Goal: Information Seeking & Learning: Learn about a topic

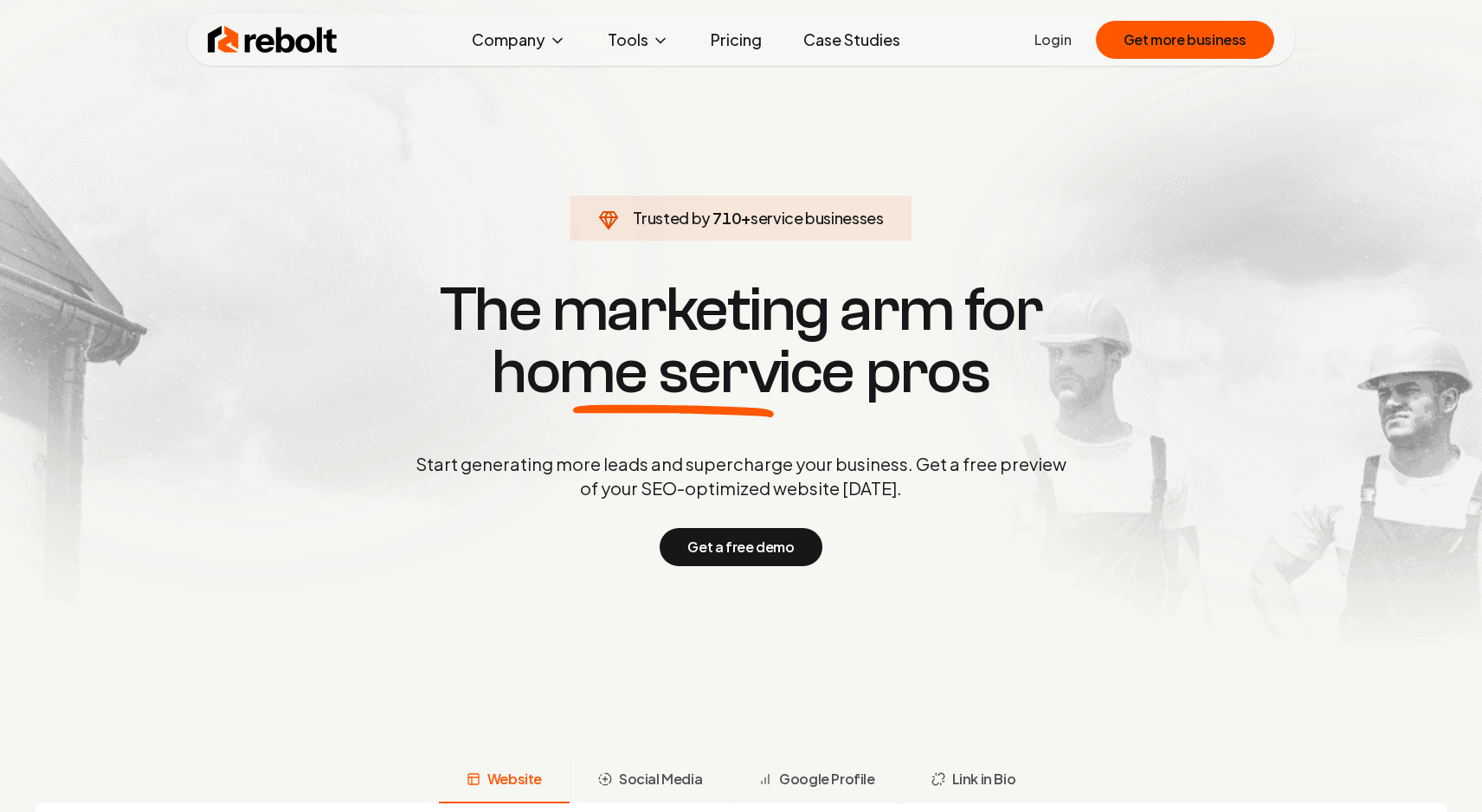
scroll to position [2898, 0]
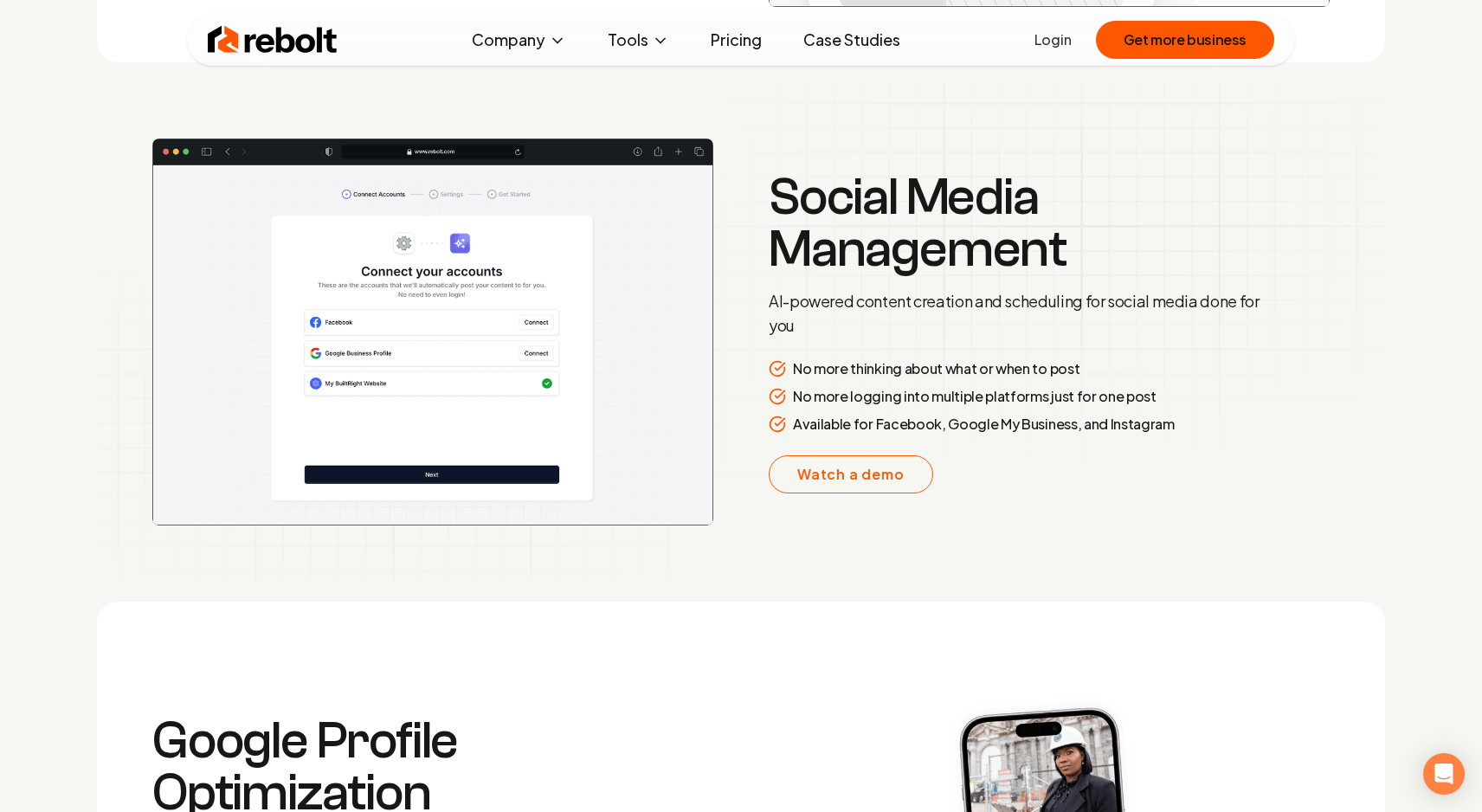
click at [1132, 414] on p "Available for Facebook, Google My Business, and Instagram" at bounding box center [984, 423] width 382 height 21
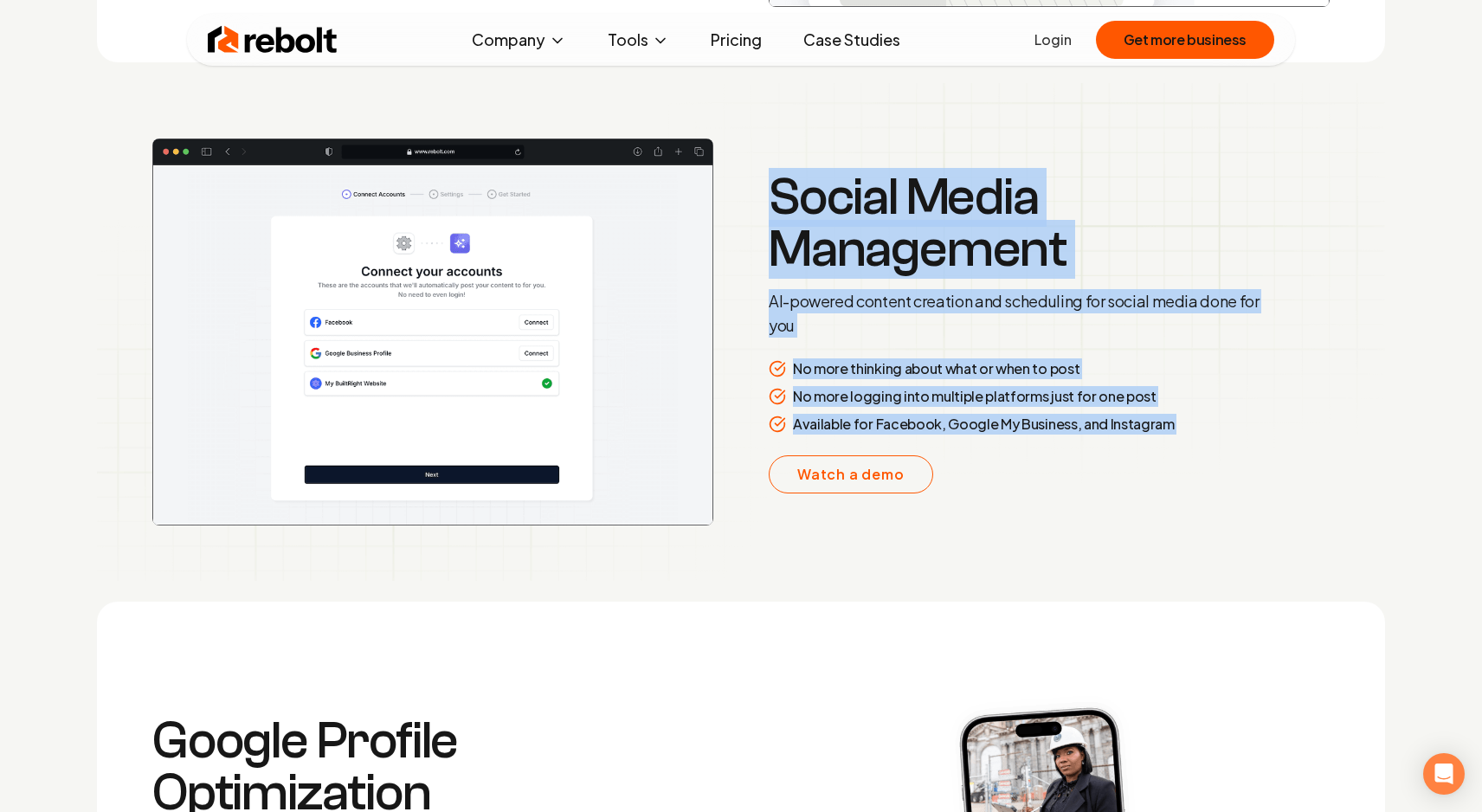
drag, startPoint x: 1132, startPoint y: 414, endPoint x: 924, endPoint y: 207, distance: 293.5
click at [924, 207] on div "Social Media Management AI-powered content creation and scheduling for social m…" at bounding box center [1017, 332] width 498 height 322
click at [924, 207] on h3 "Social Media Management" at bounding box center [1017, 223] width 498 height 103
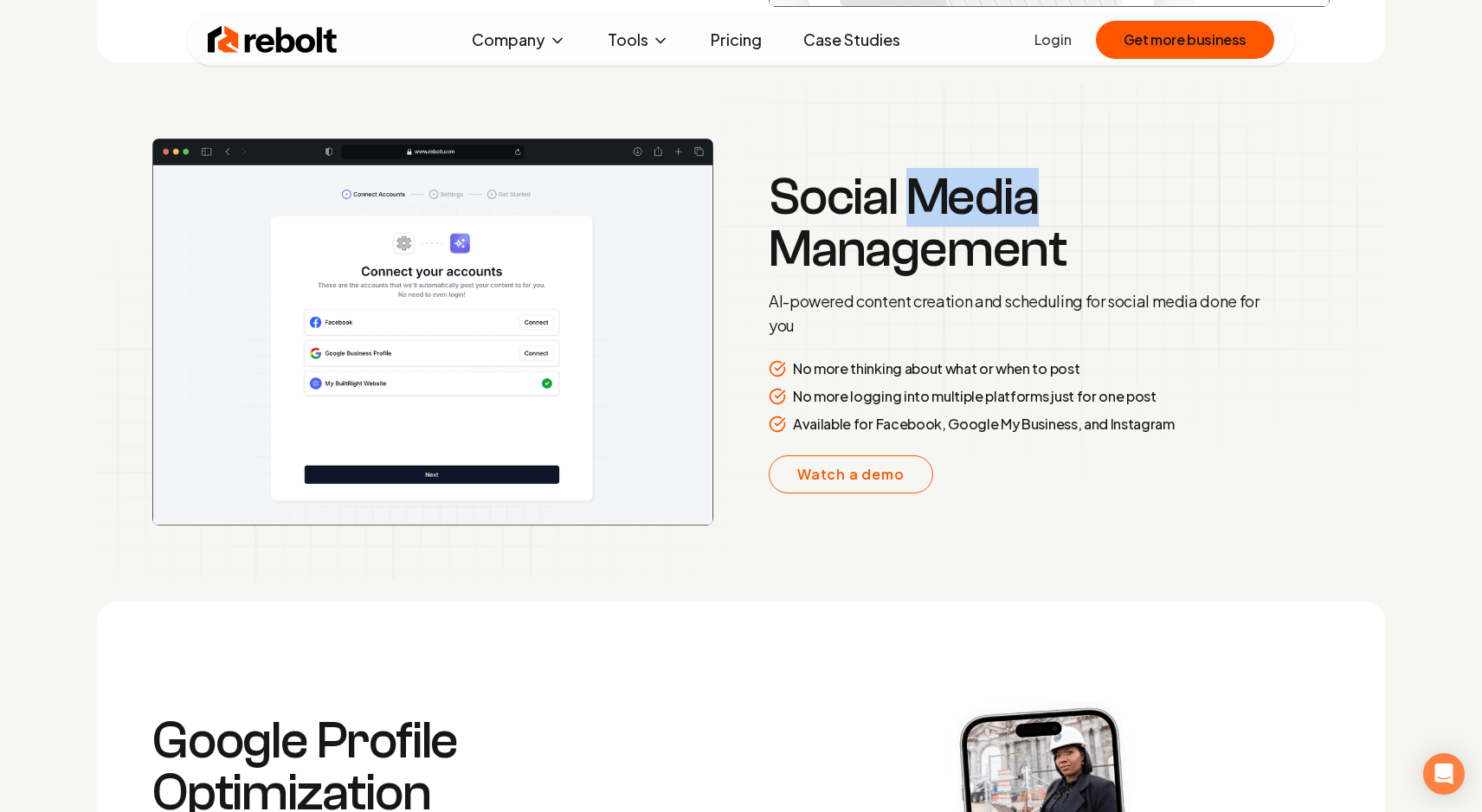
click at [924, 207] on h3 "Social Media Management" at bounding box center [1017, 223] width 498 height 103
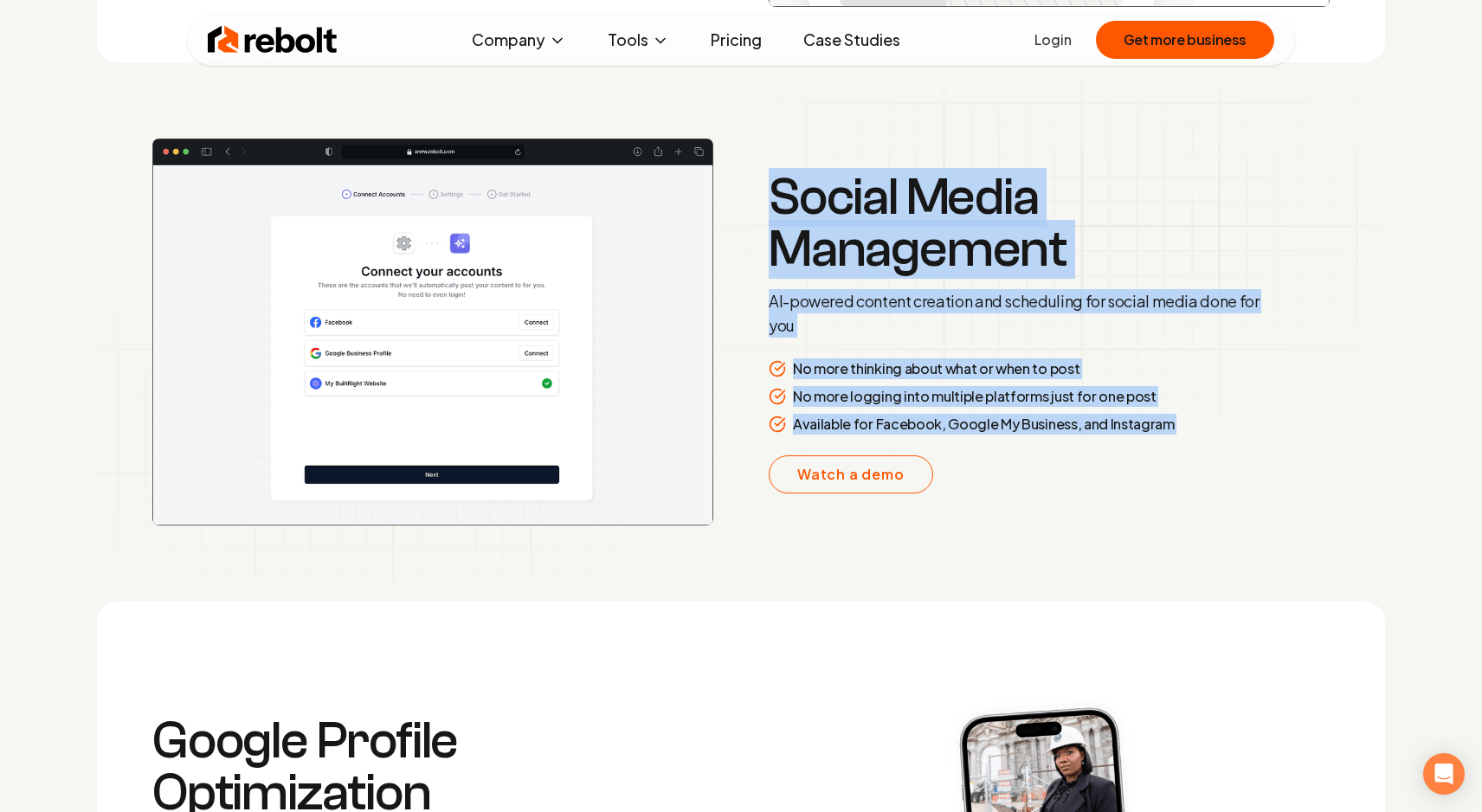
drag, startPoint x: 924, startPoint y: 207, endPoint x: 1157, endPoint y: 461, distance: 344.7
click at [1157, 461] on div "Social Media Management AI-powered content creation and scheduling for social m…" at bounding box center [1017, 332] width 498 height 322
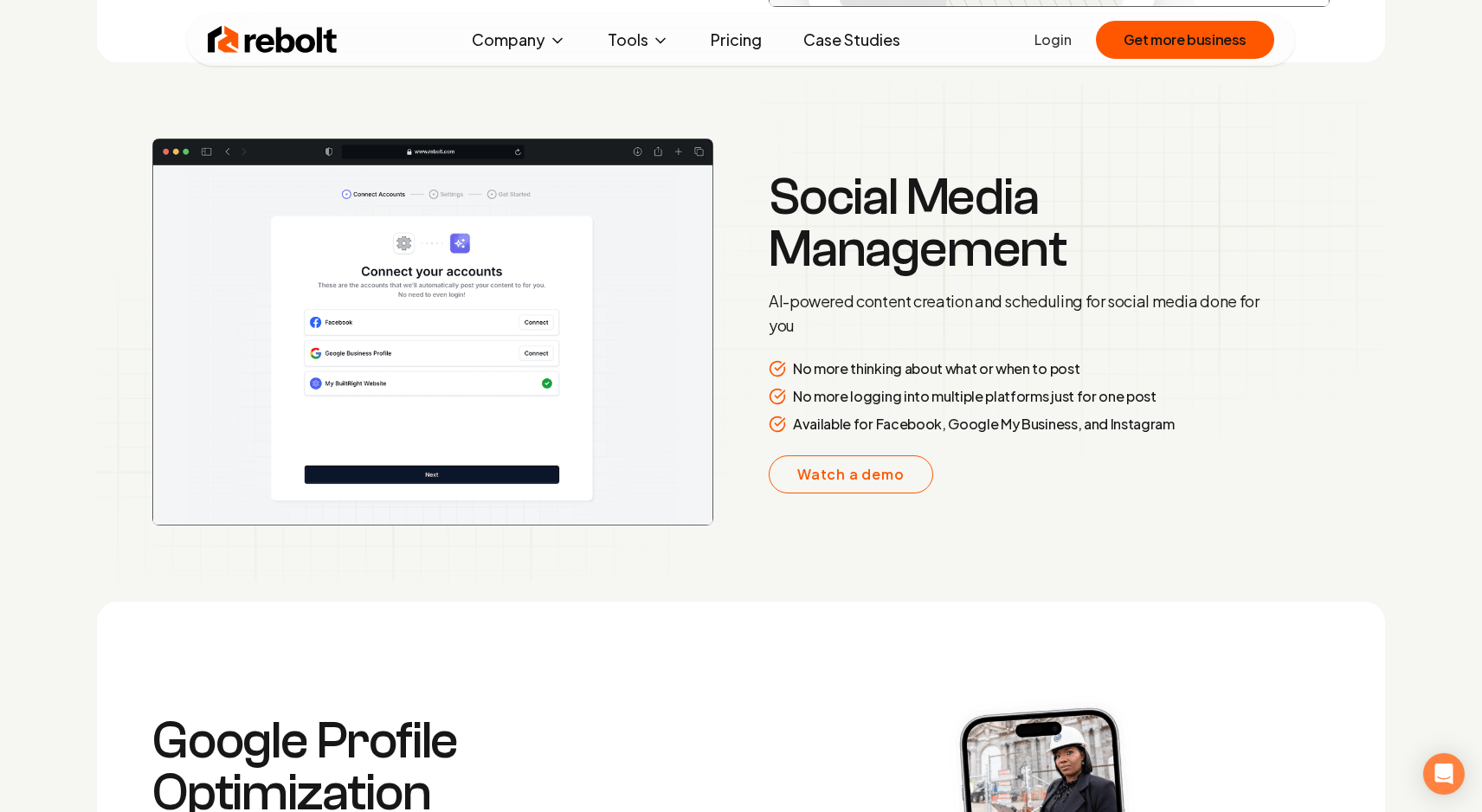
click at [1171, 431] on div "Available for Facebook, Google My Business, and Instagram" at bounding box center [1017, 423] width 498 height 21
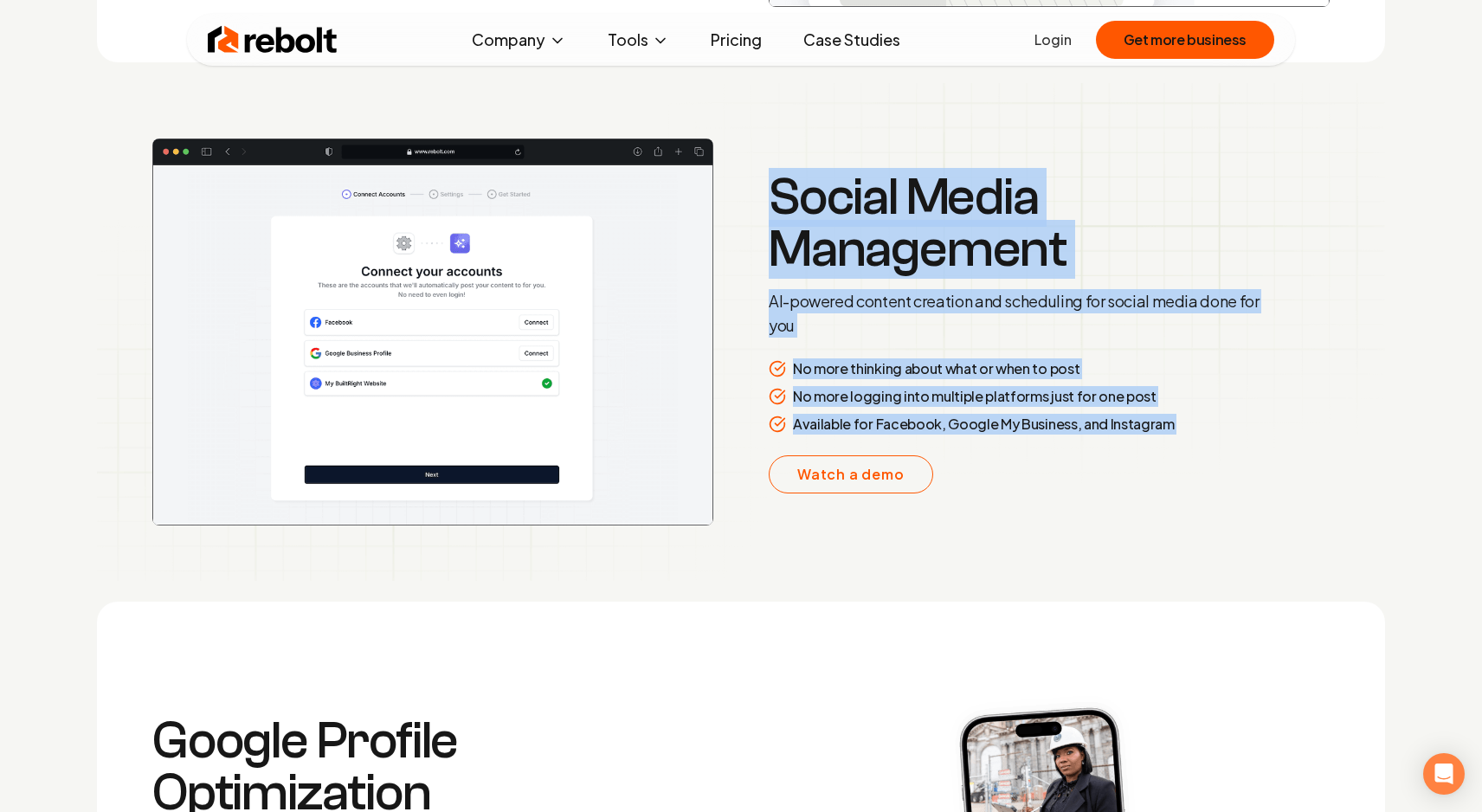
drag, startPoint x: 1171, startPoint y: 431, endPoint x: 918, endPoint y: 205, distance: 339.2
click at [918, 205] on div "Social Media Management AI-powered content creation and scheduling for social m…" at bounding box center [1017, 332] width 498 height 322
click at [918, 205] on h3 "Social Media Management" at bounding box center [1017, 223] width 498 height 103
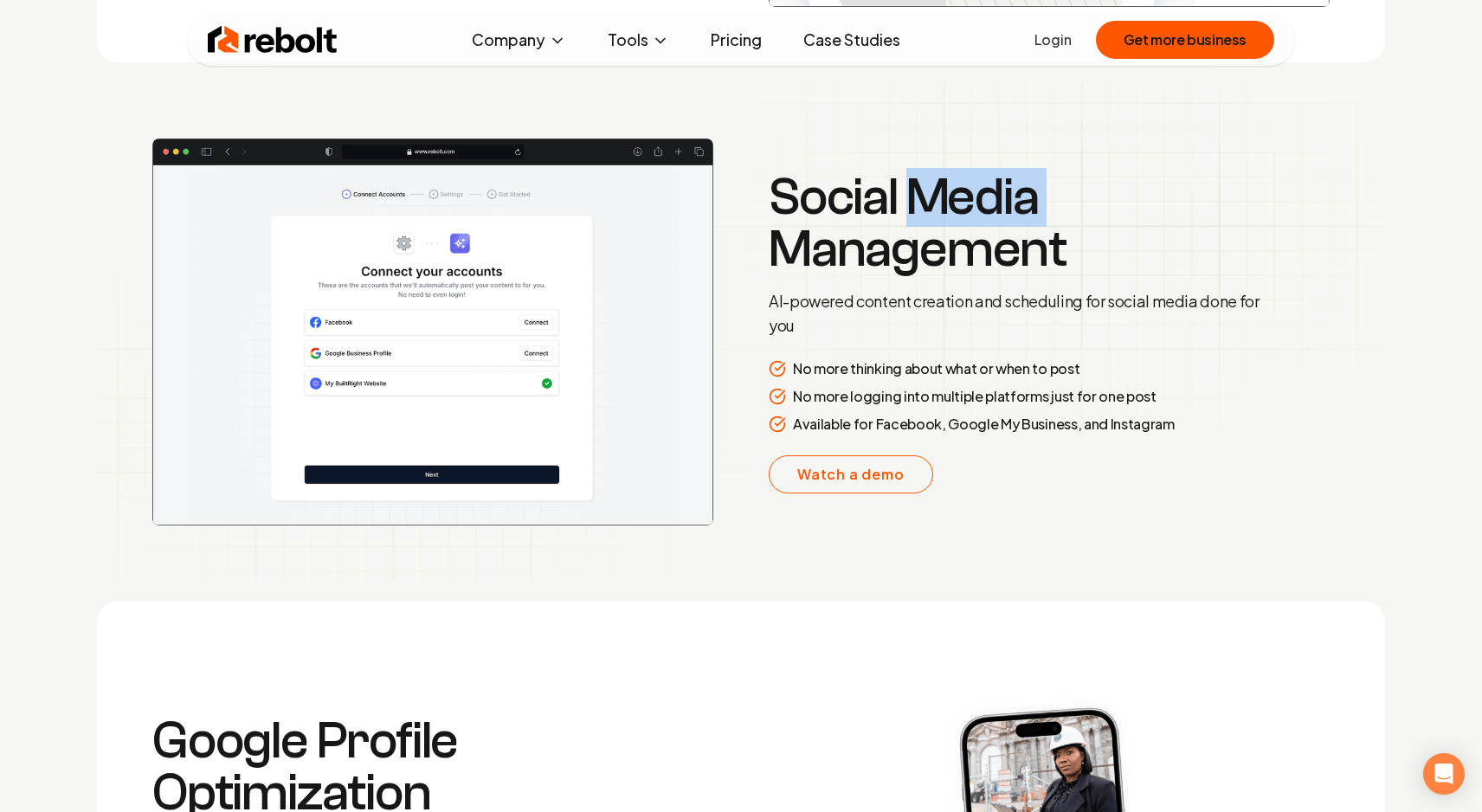
click at [918, 205] on h3 "Social Media Management" at bounding box center [1017, 223] width 498 height 103
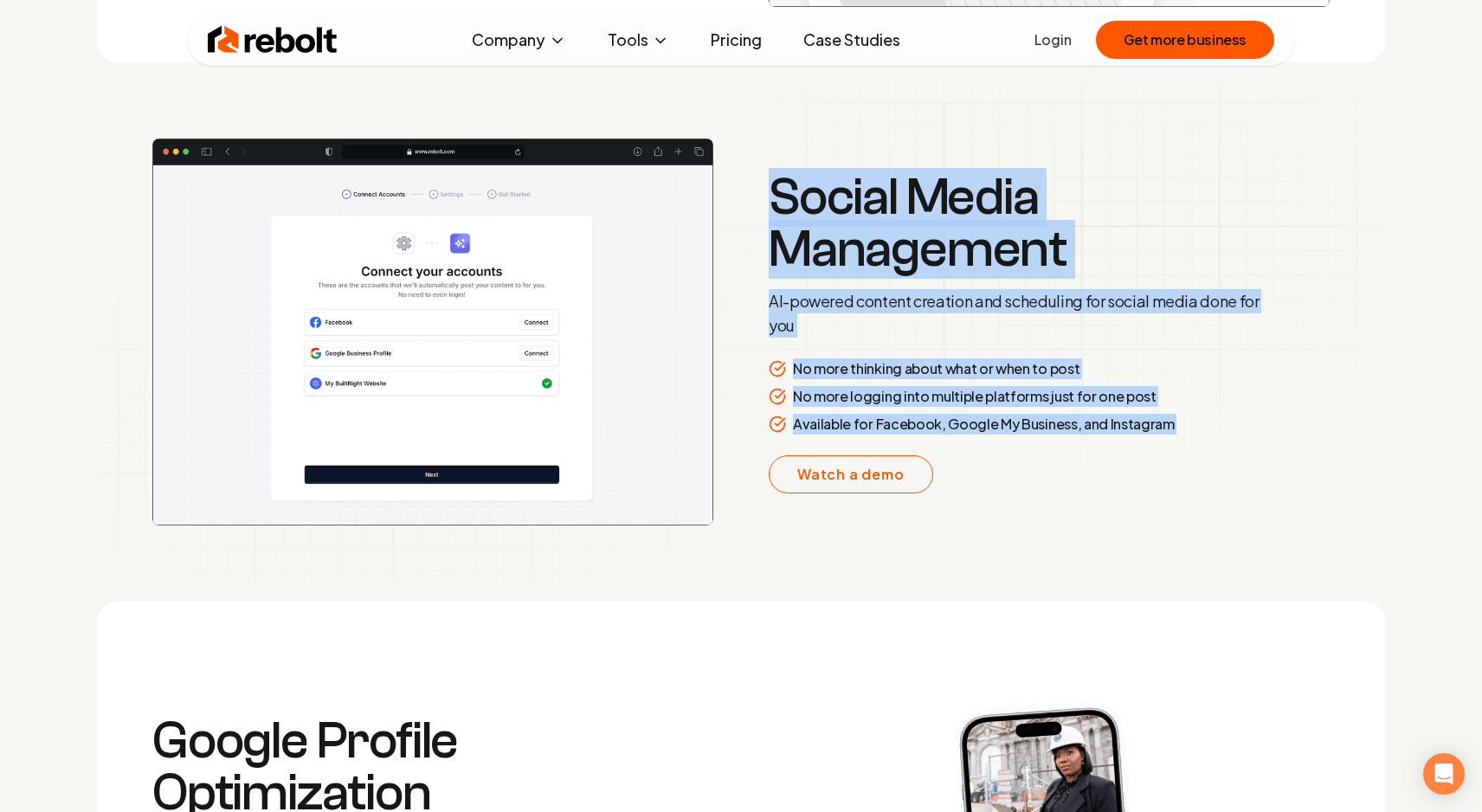
drag, startPoint x: 918, startPoint y: 205, endPoint x: 1163, endPoint y: 446, distance: 343.7
click at [1163, 446] on div "Social Media Management AI-powered content creation and scheduling for social m…" at bounding box center [1017, 332] width 498 height 322
click at [1163, 444] on div "Social Media Management AI-powered content creation and scheduling for social m…" at bounding box center [1017, 332] width 498 height 322
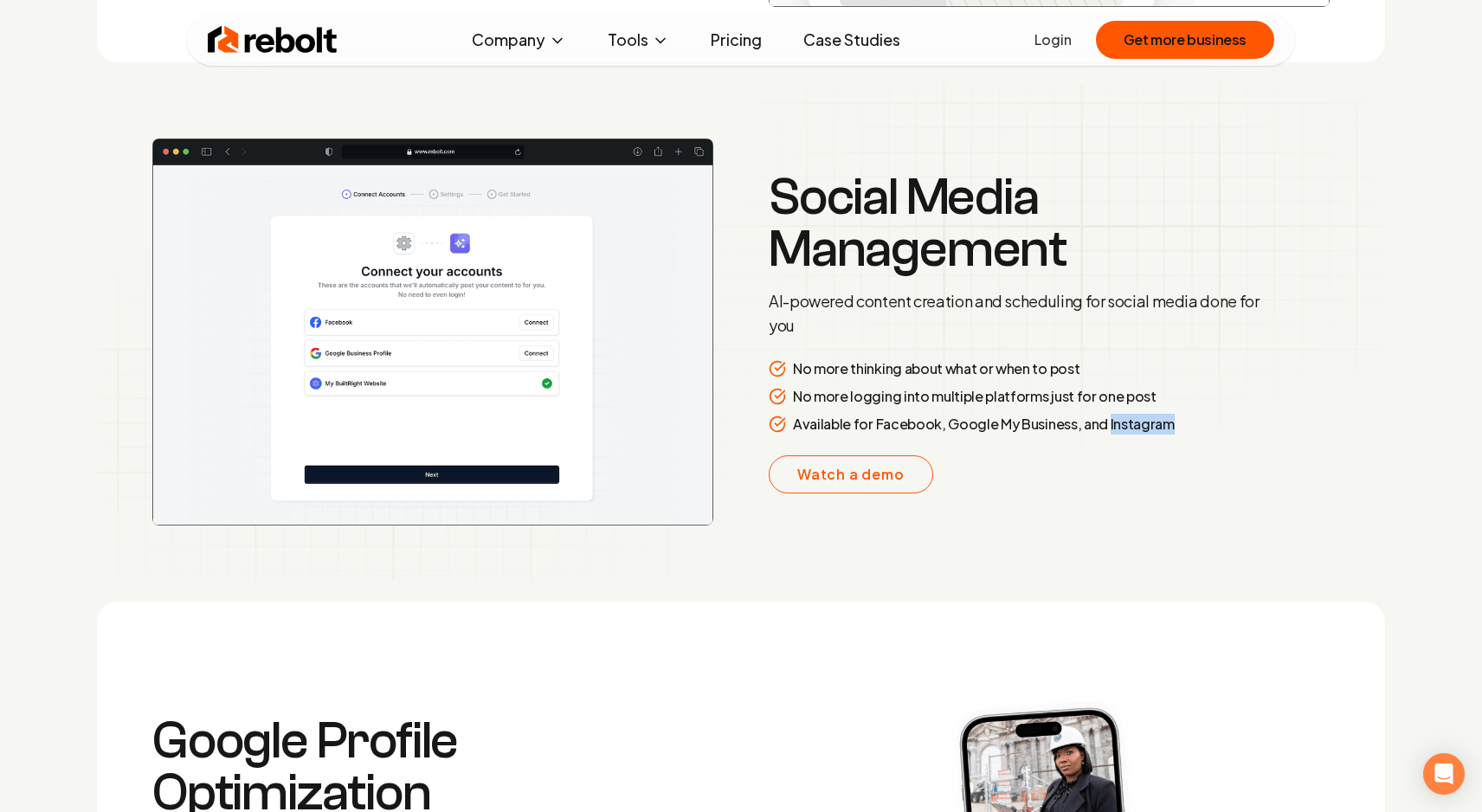
click at [1163, 444] on div "Social Media Management AI-powered content creation and scheduling for social m…" at bounding box center [1017, 332] width 498 height 322
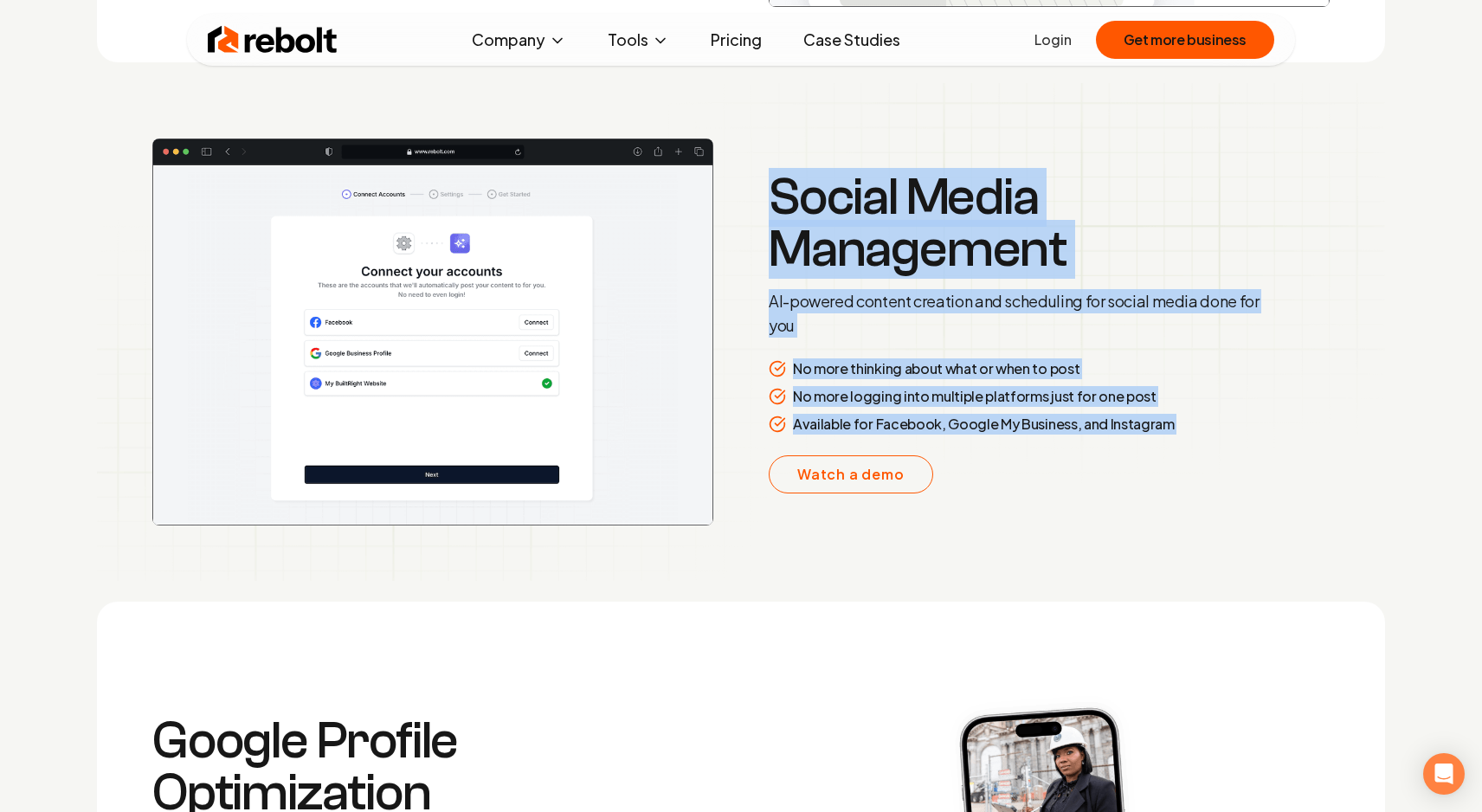
drag, startPoint x: 1163, startPoint y: 444, endPoint x: 911, endPoint y: 183, distance: 362.8
click at [911, 183] on div "Social Media Management AI-powered content creation and scheduling for social m…" at bounding box center [1017, 332] width 498 height 322
click at [910, 183] on h3 "Social Media Management" at bounding box center [1017, 223] width 498 height 103
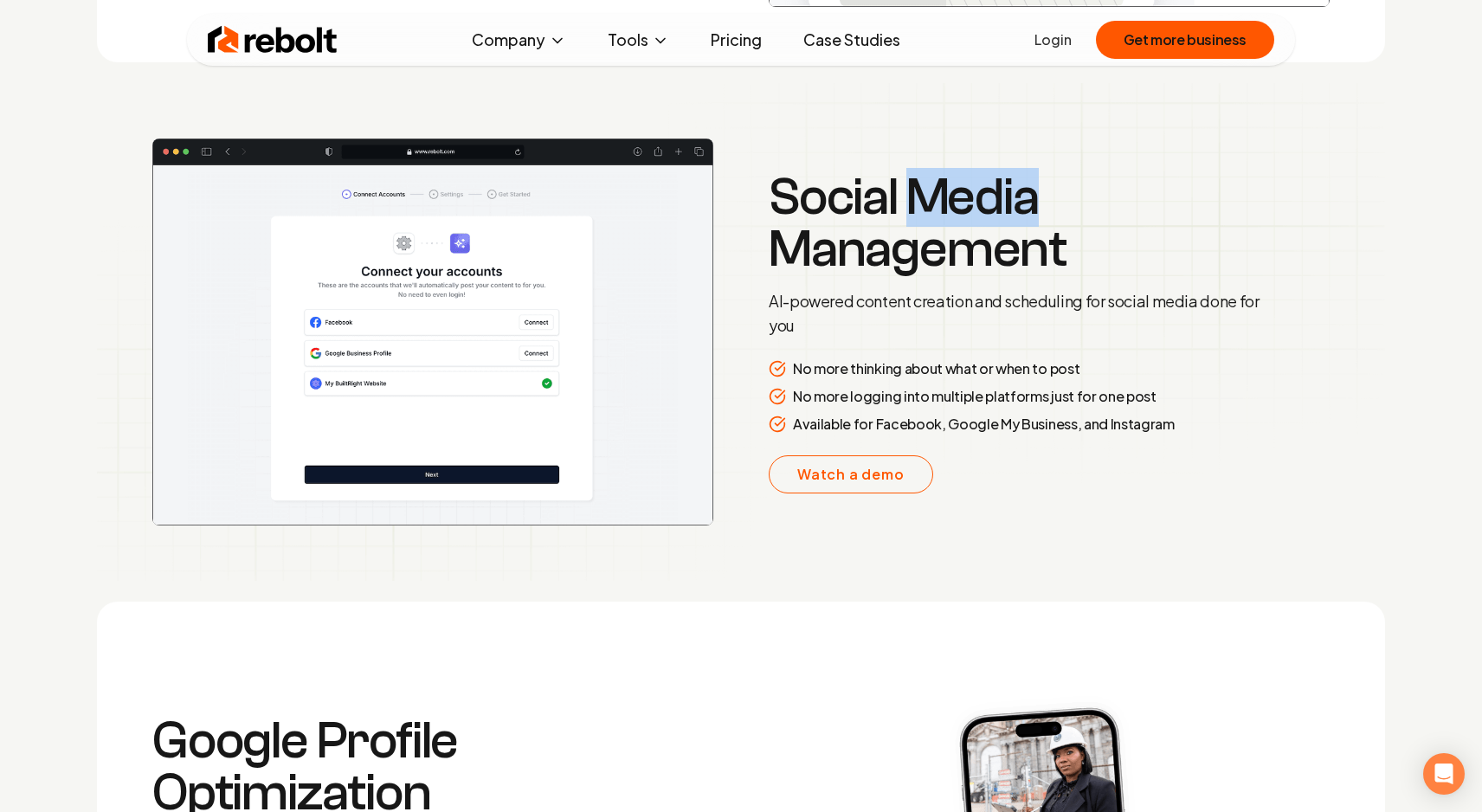
click at [910, 183] on h3 "Social Media Management" at bounding box center [1017, 223] width 498 height 103
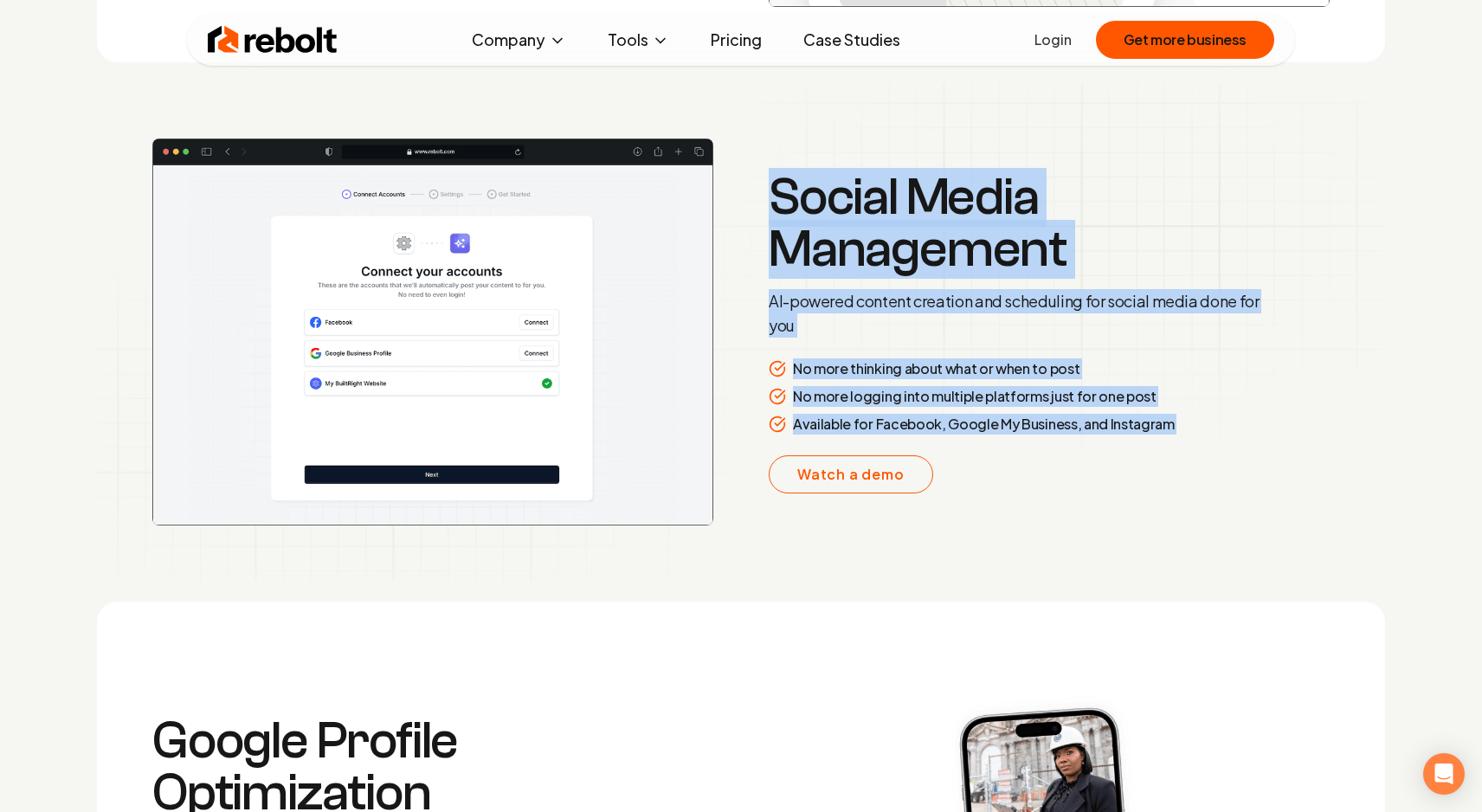
drag, startPoint x: 910, startPoint y: 183, endPoint x: 1154, endPoint y: 429, distance: 346.5
click at [1154, 429] on div "Social Media Management AI-powered content creation and scheduling for social m…" at bounding box center [1017, 332] width 498 height 322
click at [1154, 429] on p "Available for Facebook, Google My Business, and Instagram" at bounding box center [984, 423] width 382 height 21
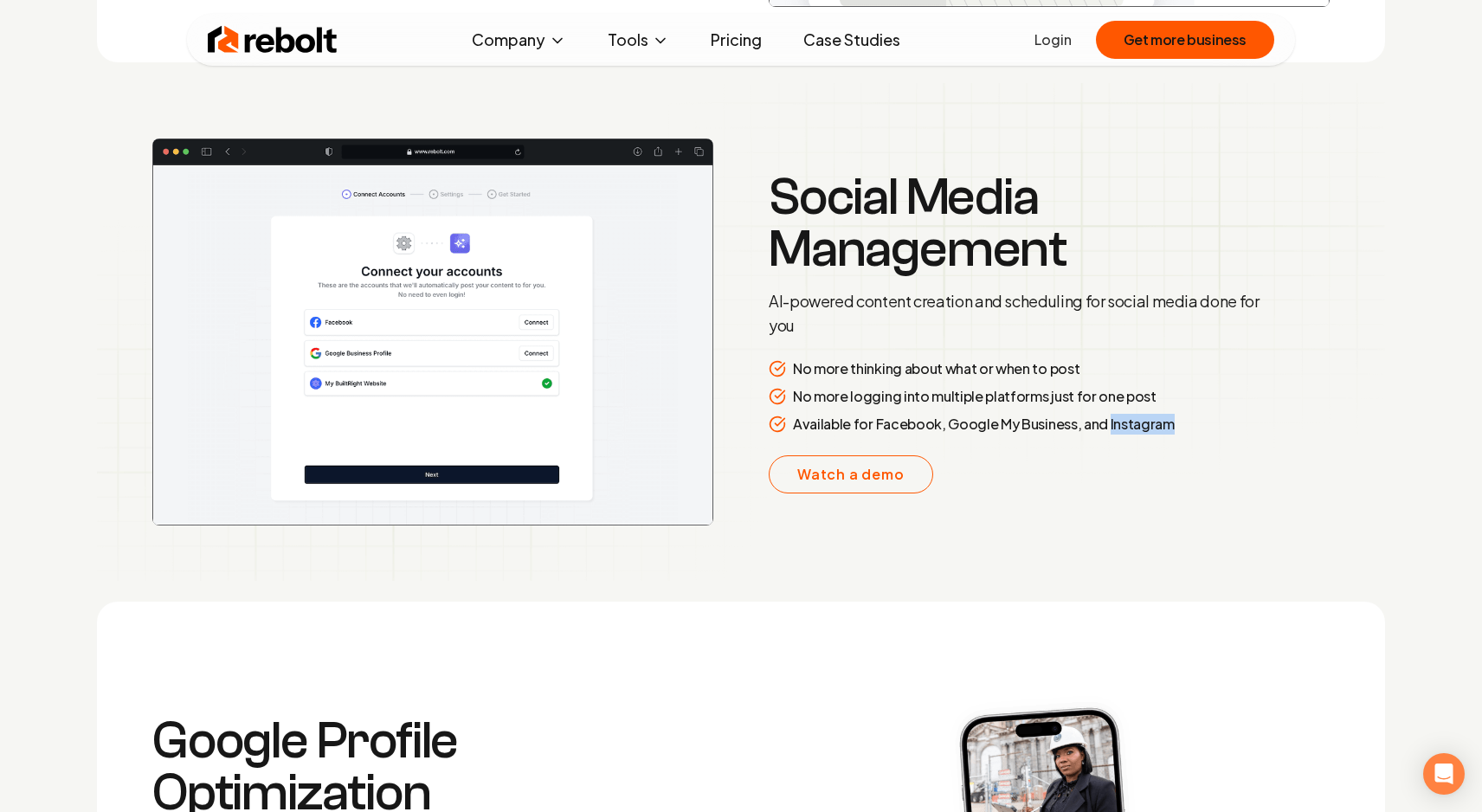
click at [1154, 427] on p "Available for Facebook, Google My Business, and Instagram" at bounding box center [984, 423] width 382 height 21
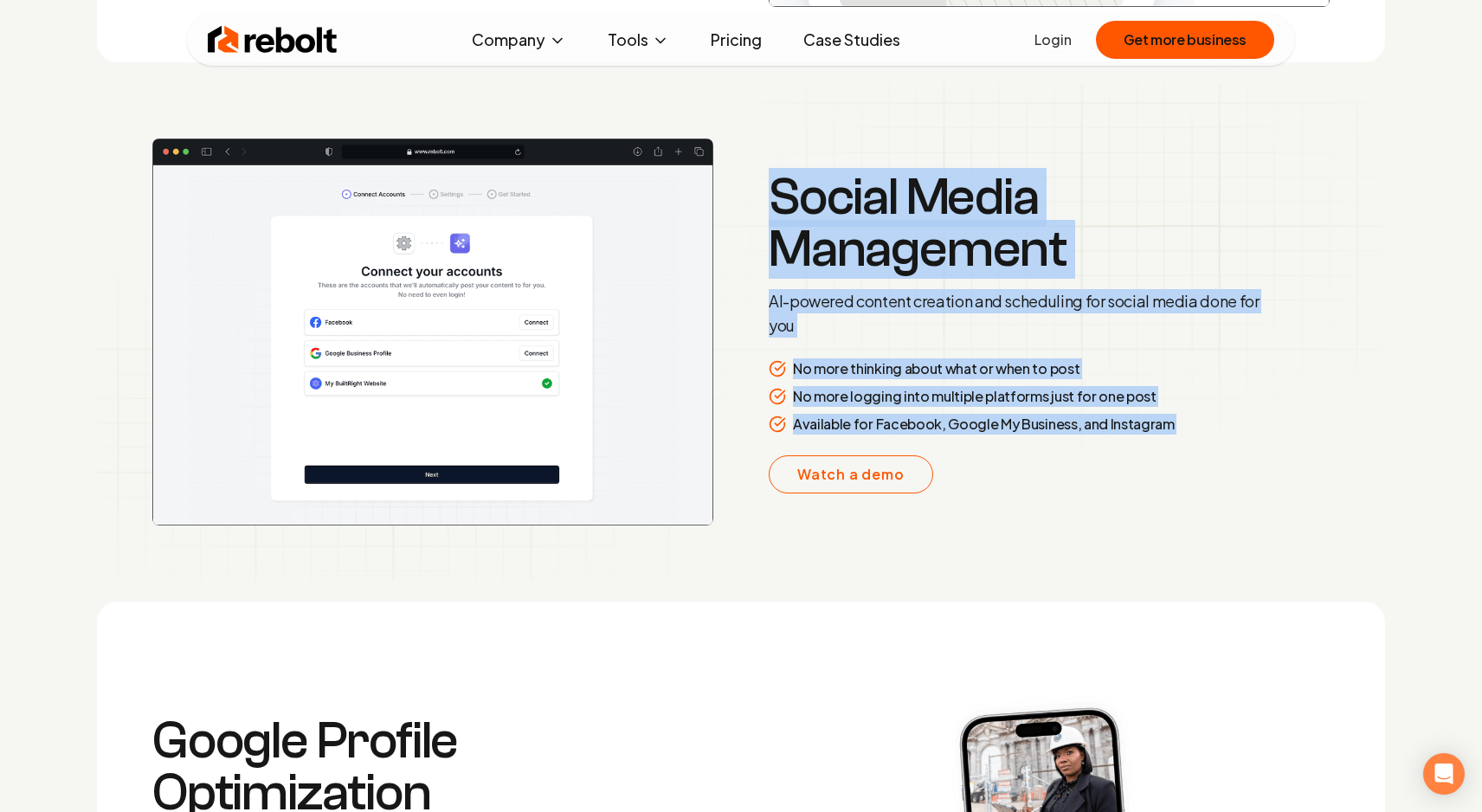
drag, startPoint x: 1154, startPoint y: 427, endPoint x: 836, endPoint y: 162, distance: 413.9
click at [836, 162] on section "Social Media Management AI-powered content creation and scheduling for social m…" at bounding box center [741, 332] width 1289 height 497
click at [825, 207] on h3 "Social Media Management" at bounding box center [1017, 223] width 498 height 103
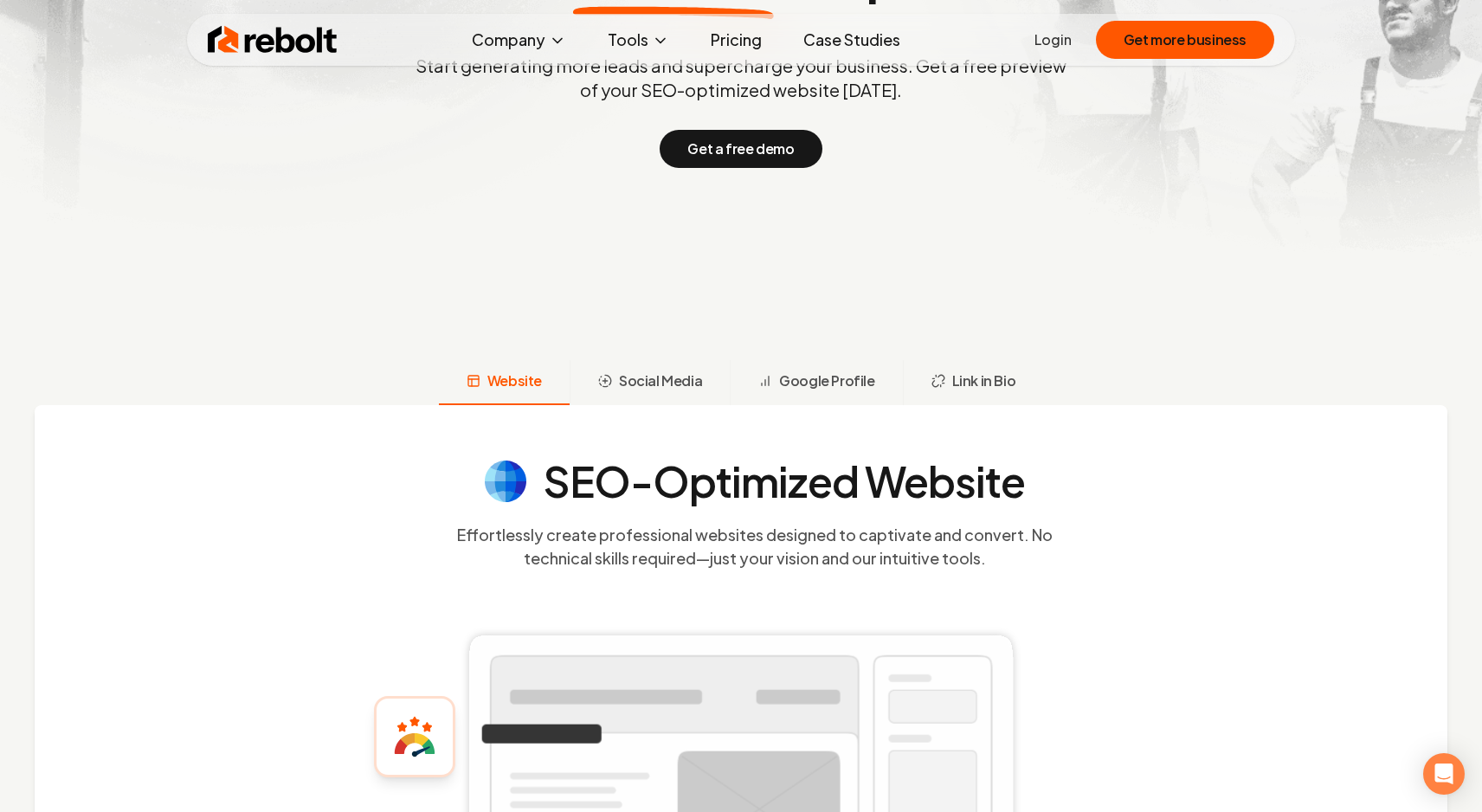
scroll to position [0, 0]
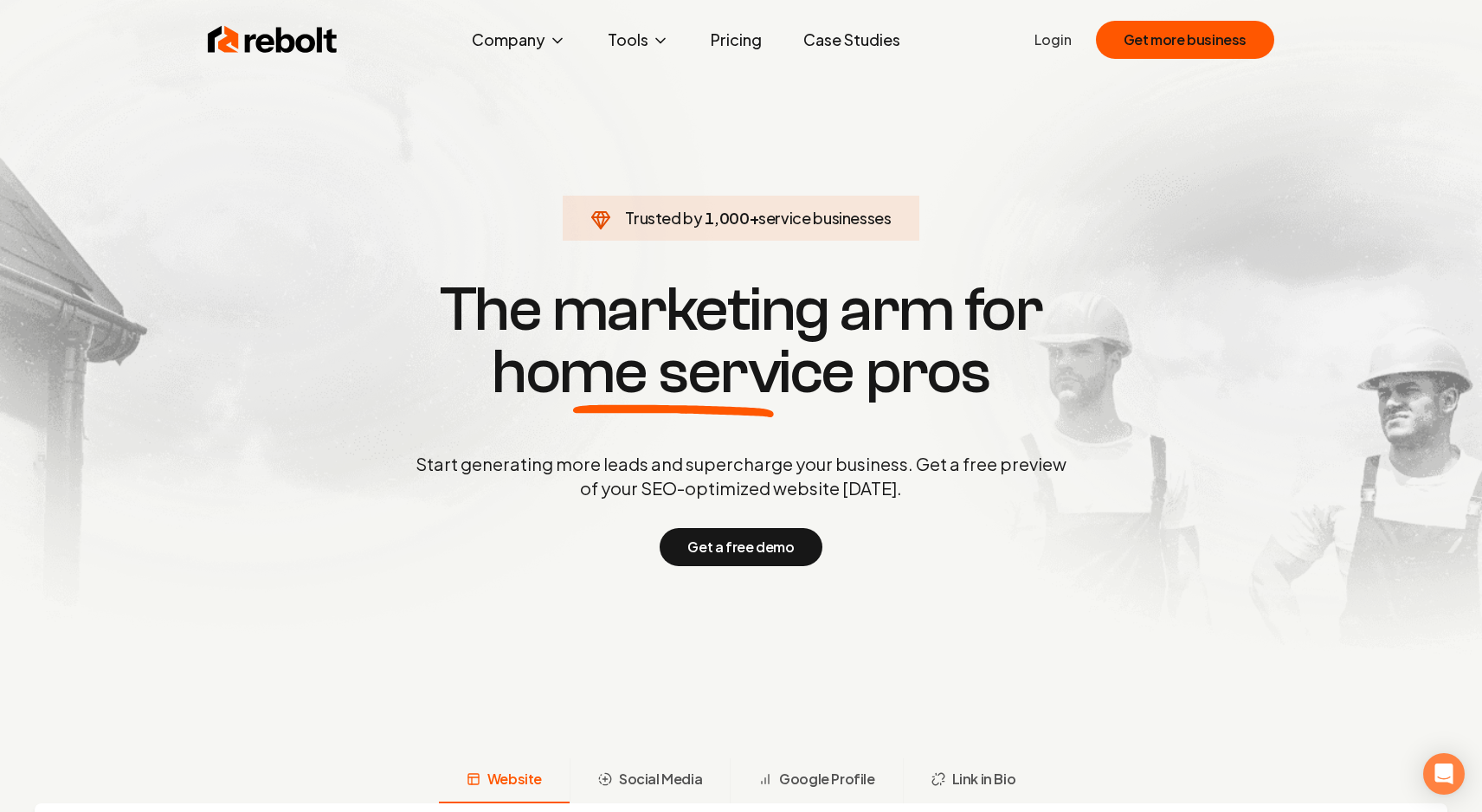
drag, startPoint x: 1104, startPoint y: 692, endPoint x: 1280, endPoint y: 764, distance: 190.2
click at [1147, 229] on section "Trusted by 1,000 + service businesses The marketing arm for home service pros S…" at bounding box center [740, 420] width 859 height 730
